Goal: Task Accomplishment & Management: Use online tool/utility

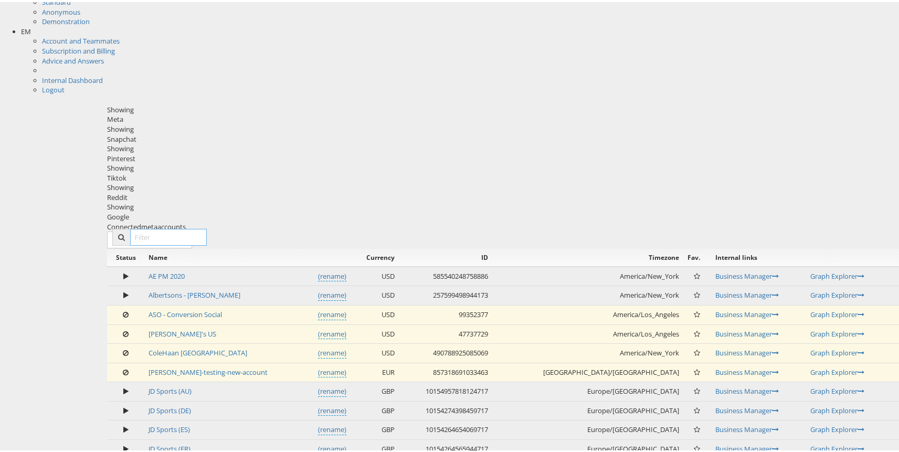
scroll to position [175, 0]
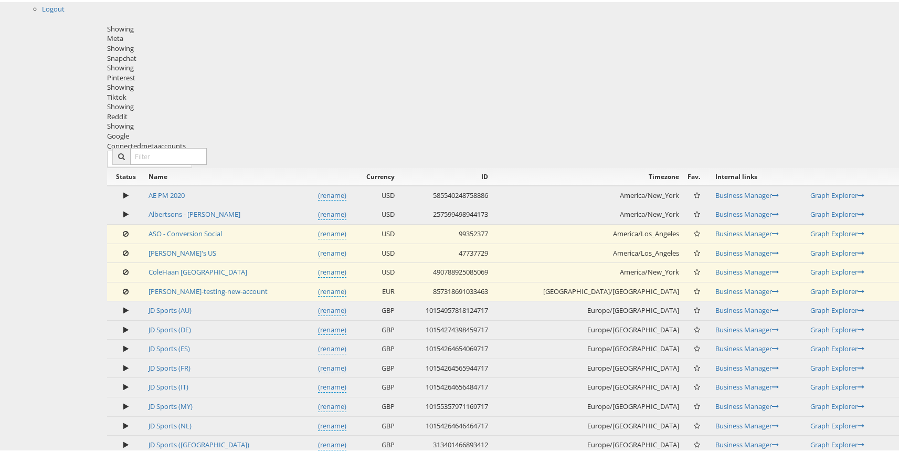
scroll to position [388, 0]
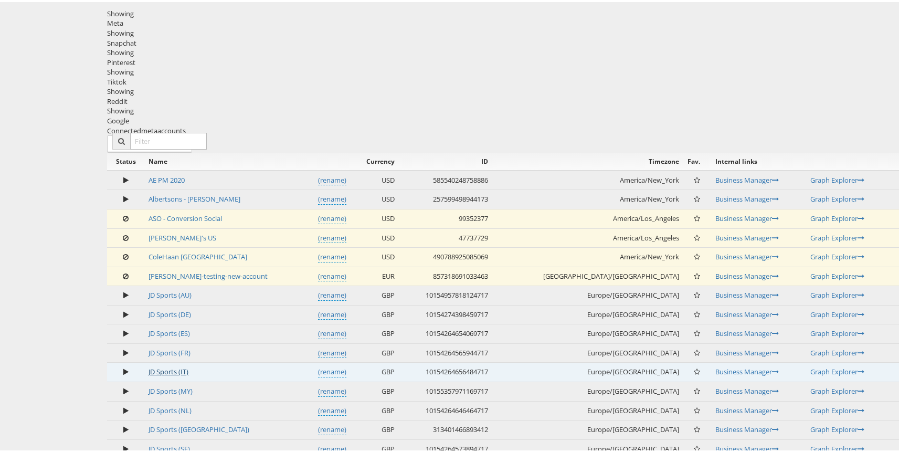
click at [188, 365] on link "JD Sports (IT)" at bounding box center [168, 369] width 40 height 9
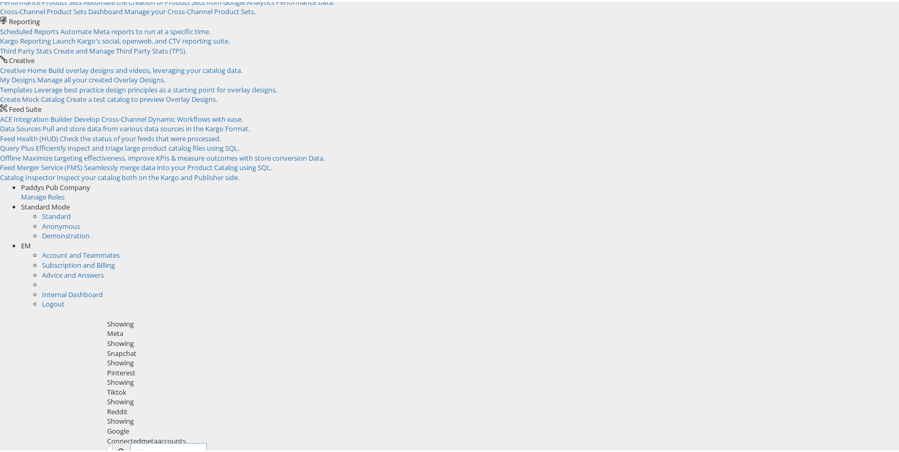
scroll to position [98, 0]
